Goal: Task Accomplishment & Management: Use online tool/utility

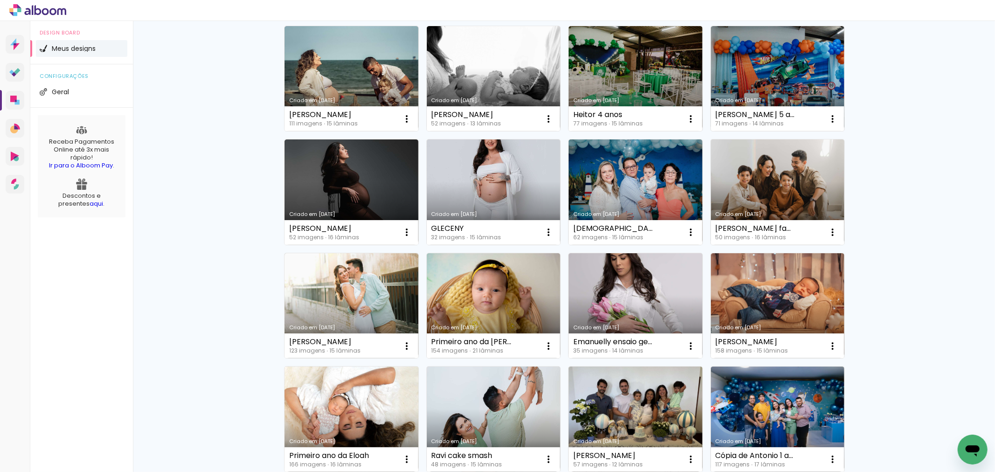
scroll to position [311, 0]
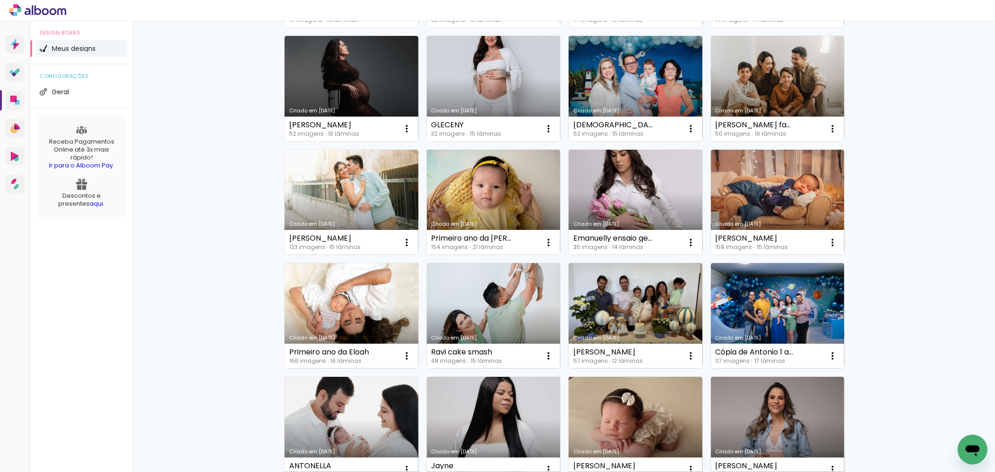
click at [364, 315] on link "Criado em [DATE]" at bounding box center [351, 315] width 134 height 105
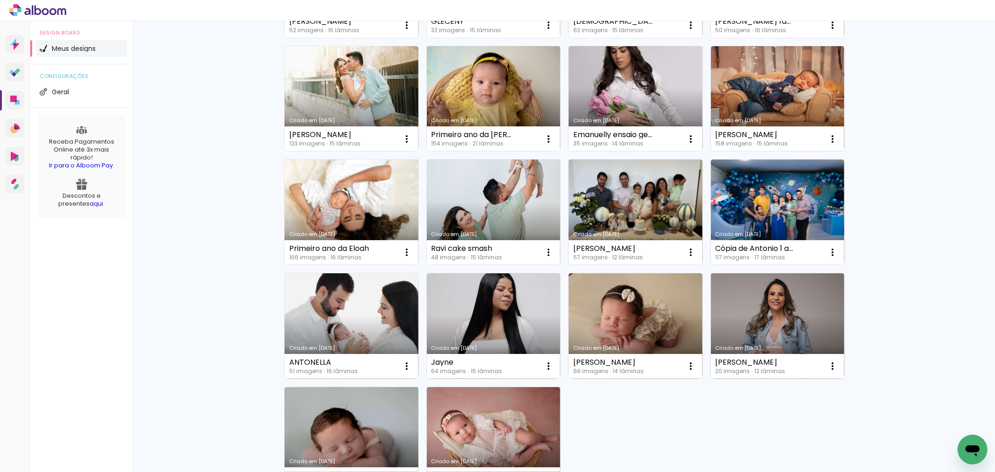
scroll to position [466, 0]
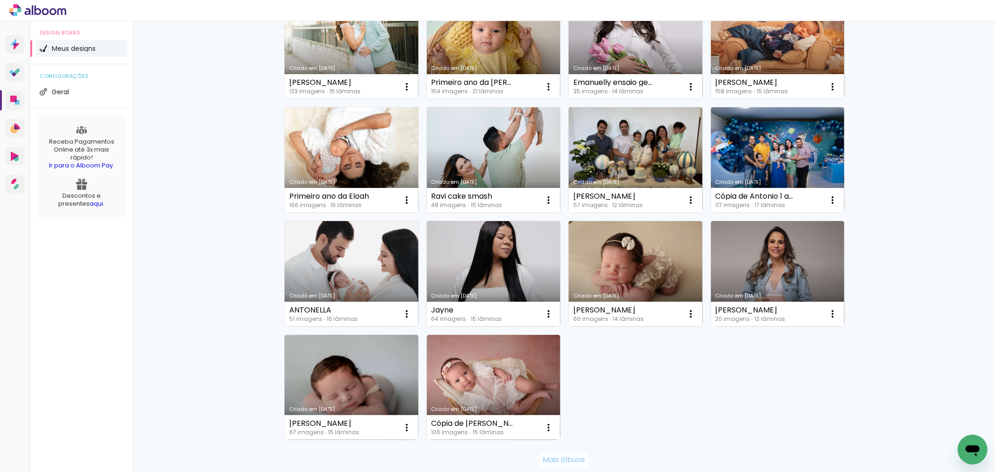
click at [0, 0] on slot "Mais álbuns" at bounding box center [0, 0] width 0 height 0
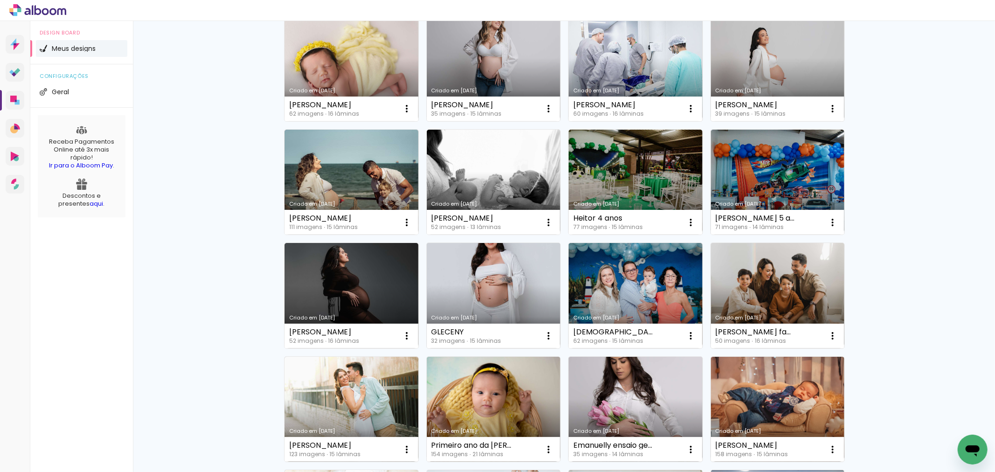
scroll to position [0, 0]
